Goal: Check status

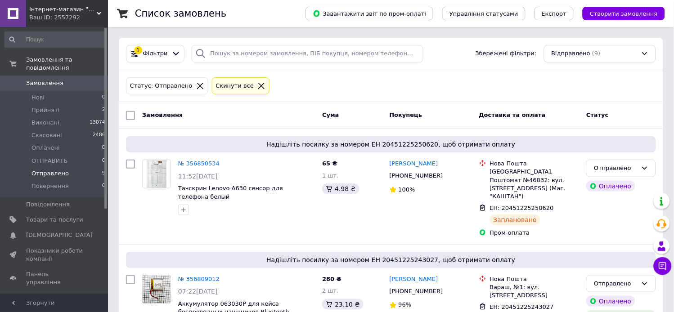
click at [57, 170] on span "Отправлено" at bounding box center [50, 174] width 37 height 8
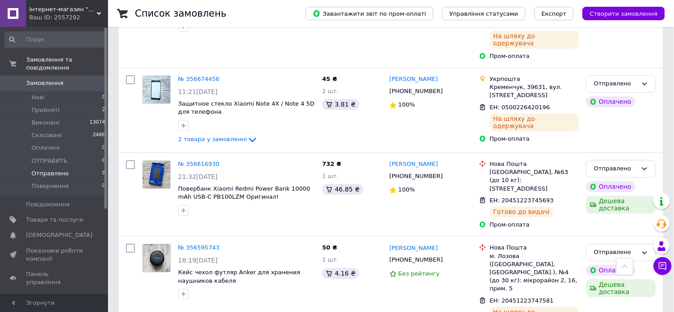
scroll to position [591, 0]
